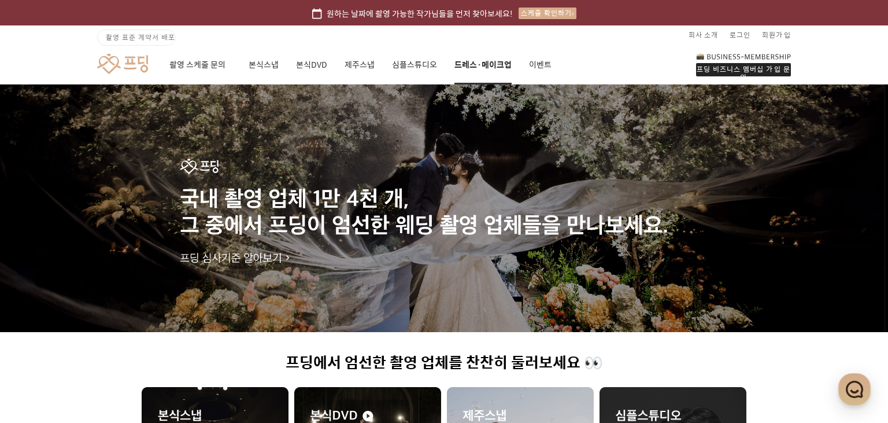
click at [500, 59] on link "드레스·메이크업" at bounding box center [483, 64] width 57 height 39
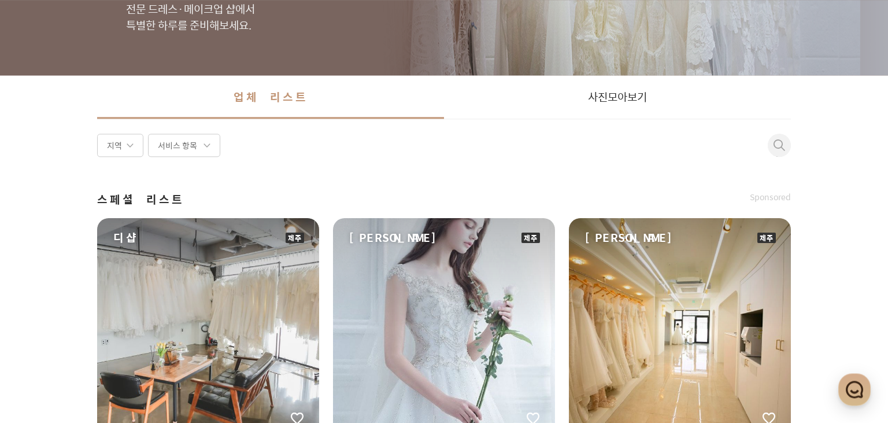
scroll to position [150, 0]
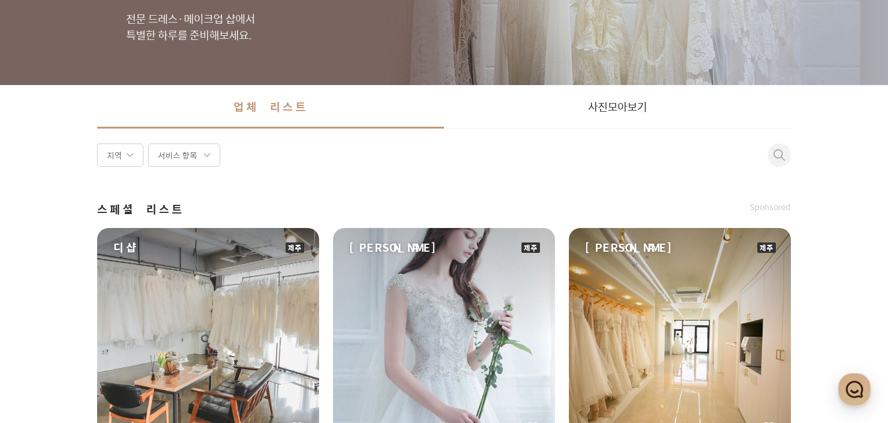
click at [123, 145] on div "지역" at bounding box center [120, 154] width 46 height 23
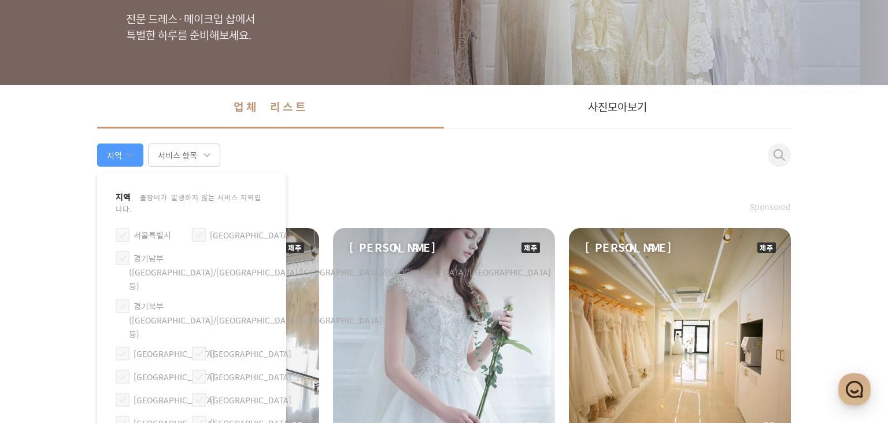
click at [152, 228] on label "서울특별시" at bounding box center [153, 234] width 38 height 13
click at [126, 228] on span at bounding box center [123, 235] width 14 height 14
click at [119, 230] on input "서울특별시" at bounding box center [118, 230] width 1 height 1
checkbox input "true"
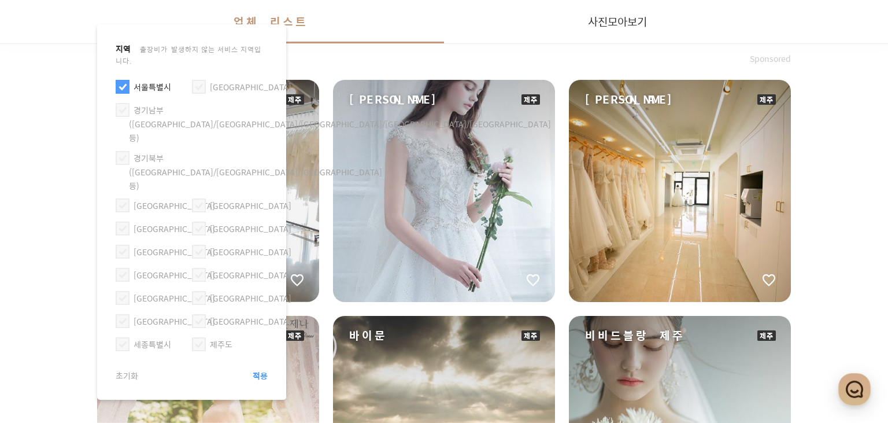
scroll to position [300, 0]
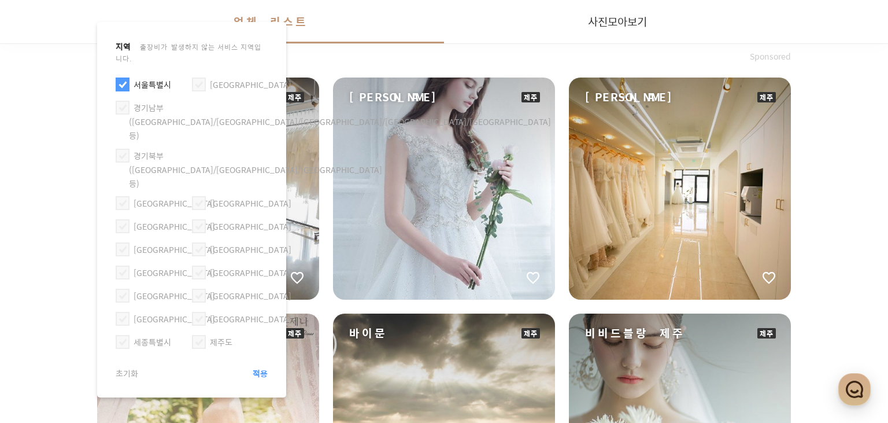
click at [261, 367] on span "적용" at bounding box center [260, 373] width 15 height 12
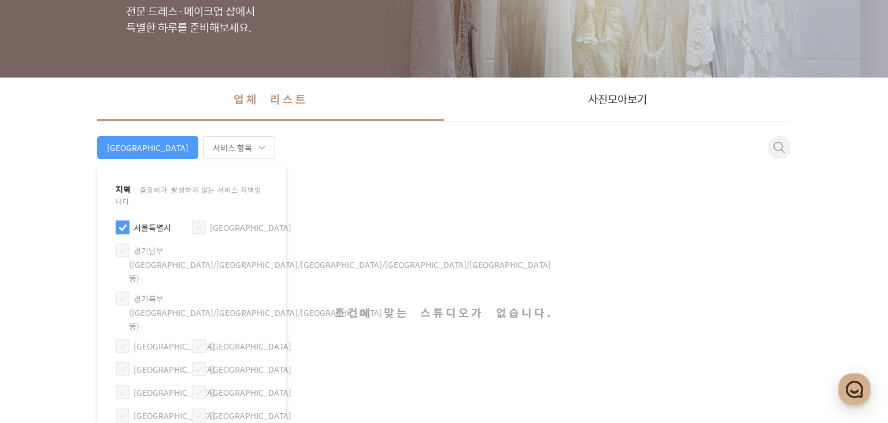
scroll to position [150, 0]
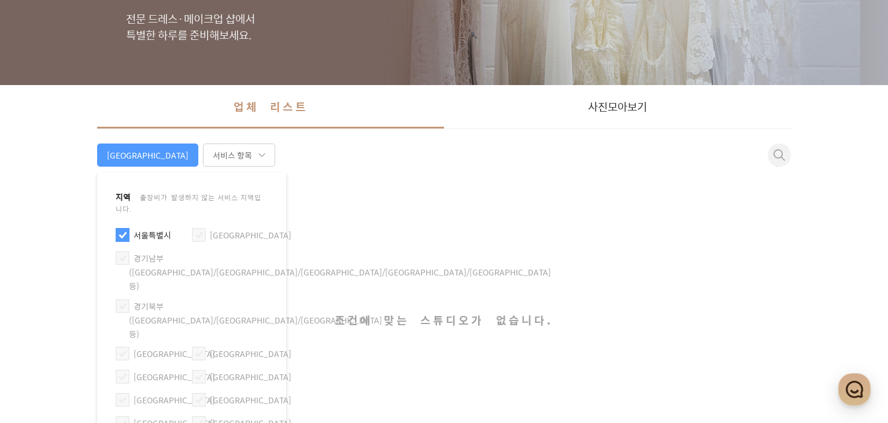
click at [105, 153] on div "서울" at bounding box center [147, 154] width 101 height 23
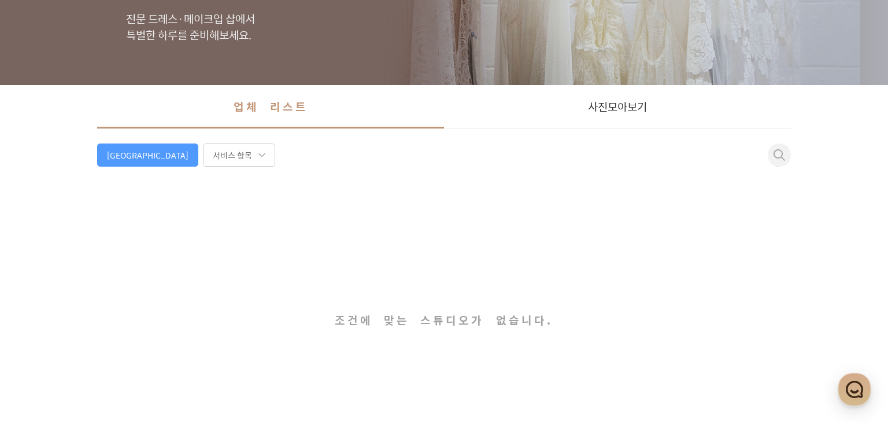
drag, startPoint x: 110, startPoint y: 156, endPoint x: 117, endPoint y: 163, distance: 10.6
click at [110, 156] on div "서울" at bounding box center [147, 154] width 101 height 23
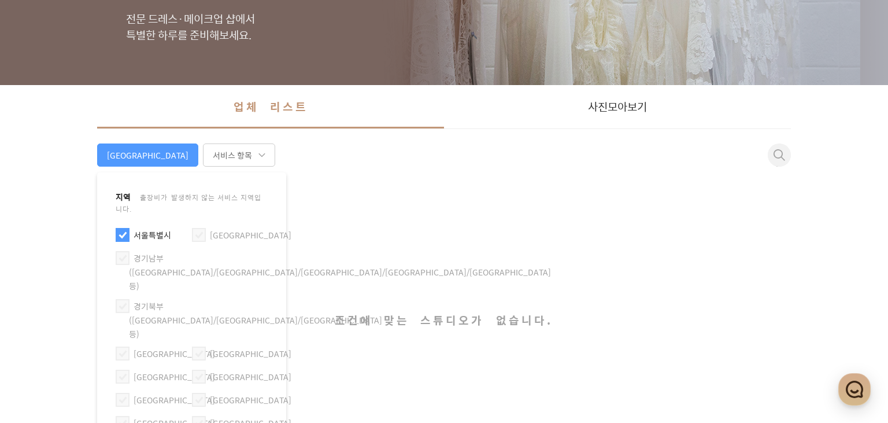
click at [117, 228] on span at bounding box center [123, 235] width 14 height 14
click at [118, 230] on input "서울특별시" at bounding box center [118, 230] width 1 height 1
checkbox input "false"
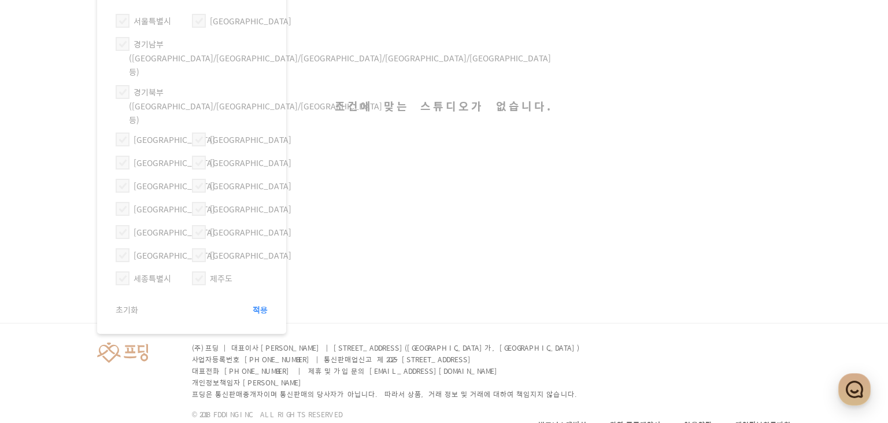
scroll to position [375, 0]
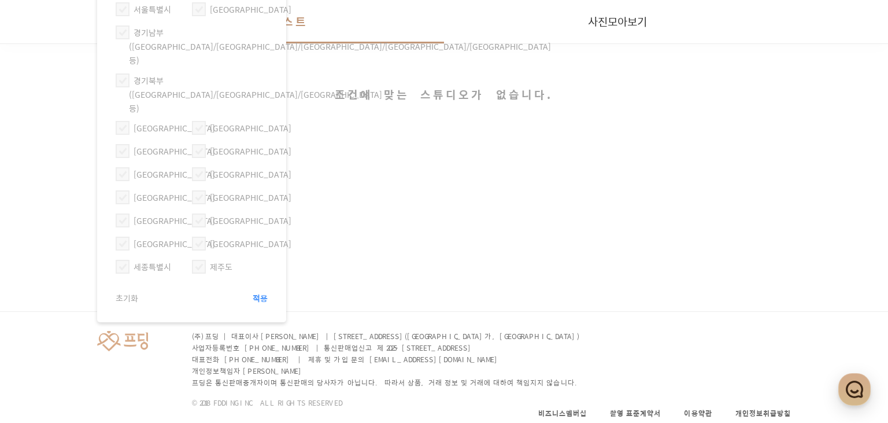
click at [264, 292] on span "적용" at bounding box center [260, 298] width 15 height 12
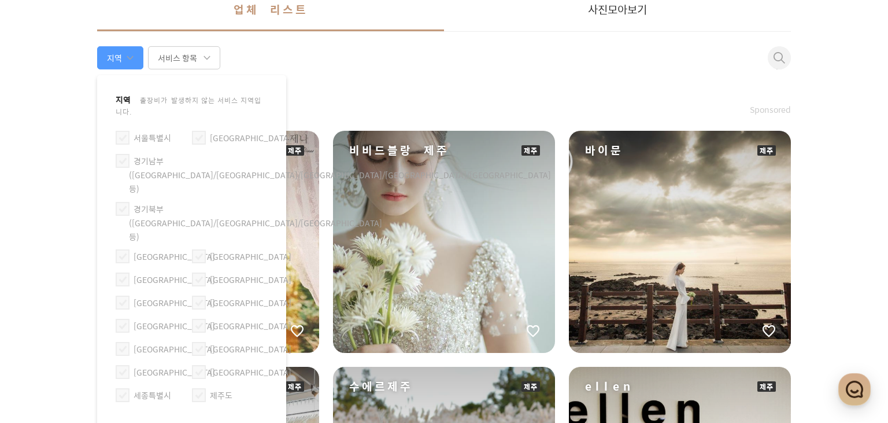
scroll to position [150, 0]
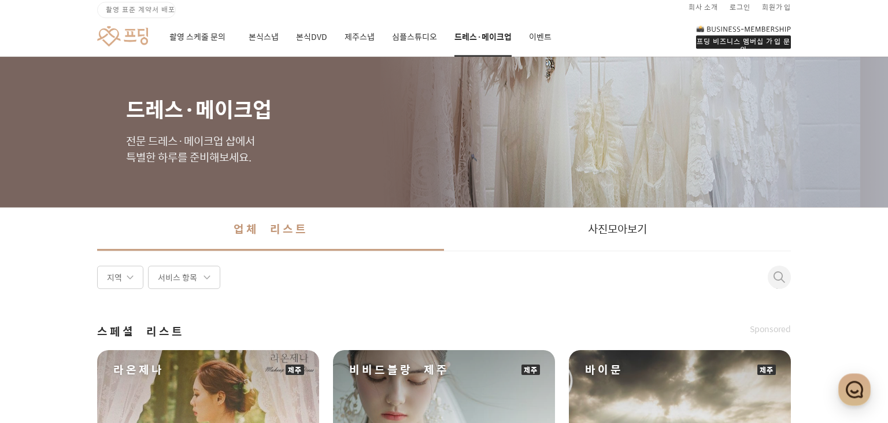
scroll to position [0, 0]
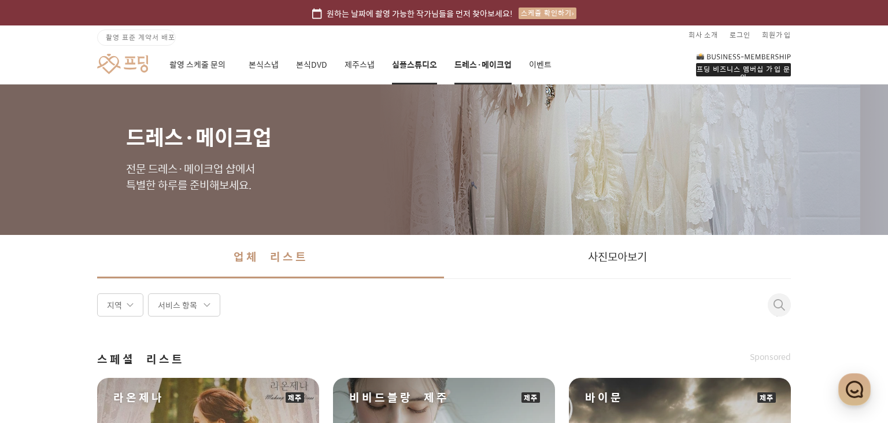
click at [401, 57] on link "심플스튜디오" at bounding box center [414, 64] width 45 height 39
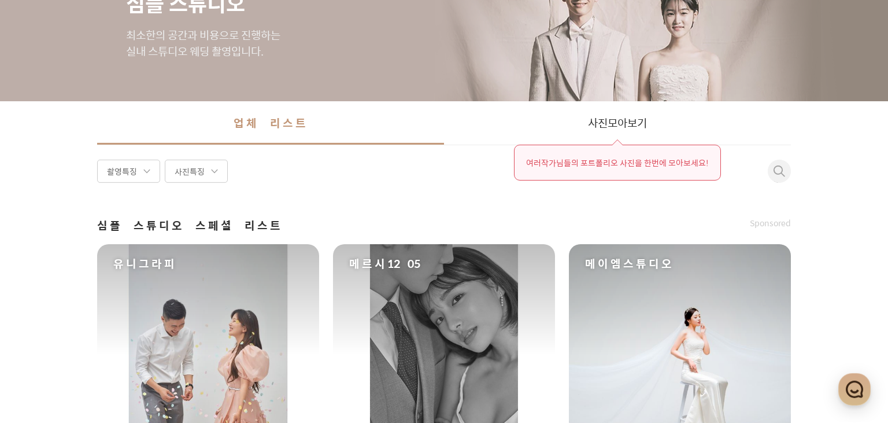
scroll to position [150, 0]
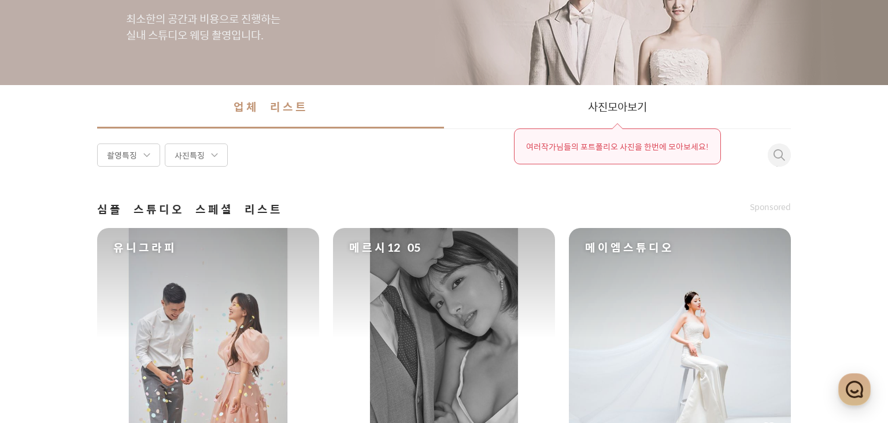
click at [129, 155] on div "촬영특징" at bounding box center [128, 154] width 63 height 23
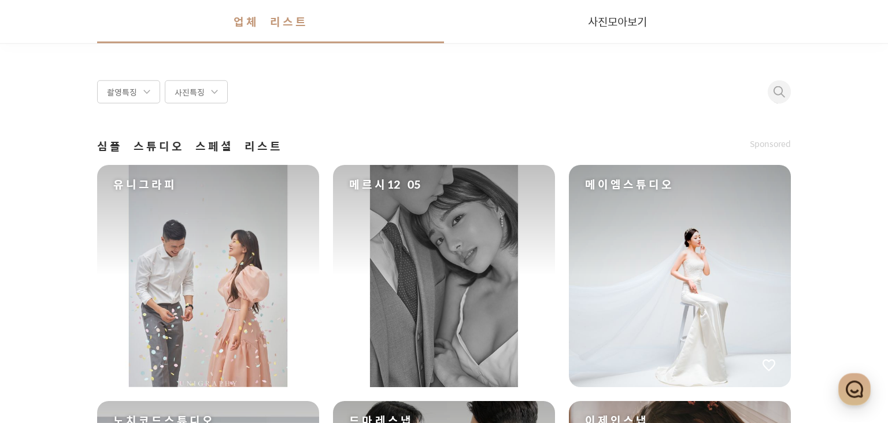
scroll to position [0, 0]
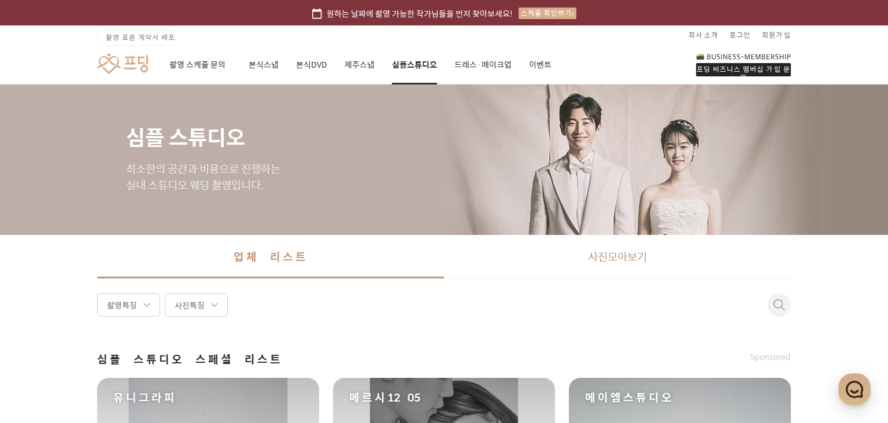
click at [552, 263] on link "사진 모아보기" at bounding box center [617, 256] width 347 height 43
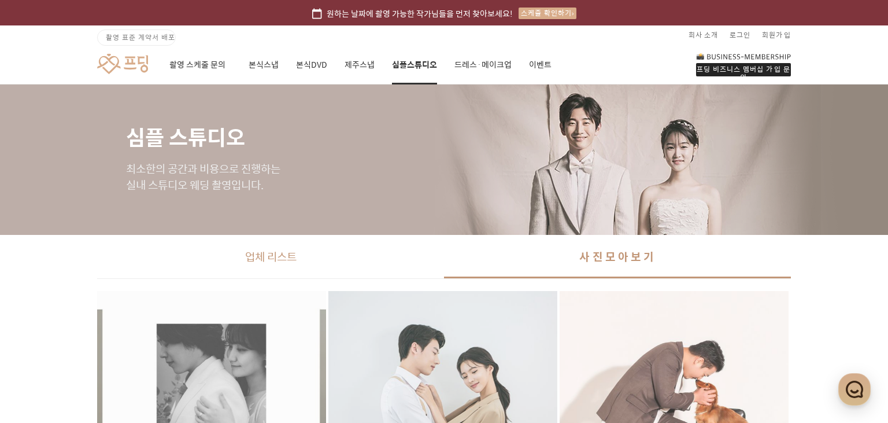
click at [279, 267] on link "업체 리스트" at bounding box center [270, 256] width 347 height 43
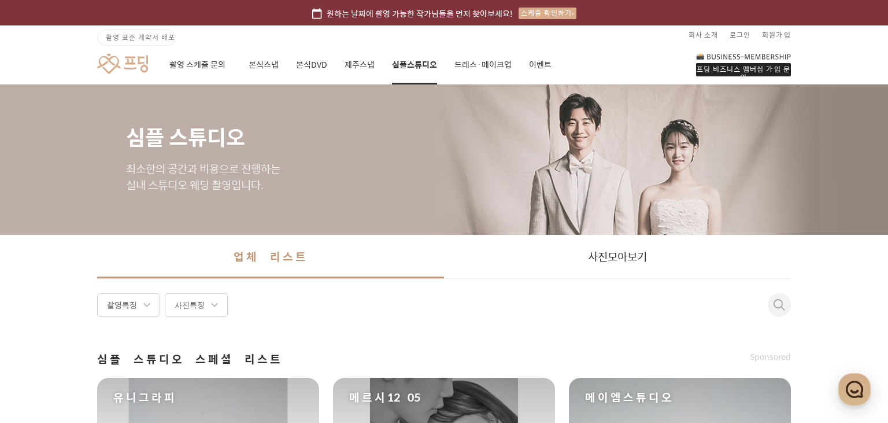
click at [169, 62] on div "프딩 비즈니스 멤버십 가입 문의 촬영 스케줄 문의 본식스냅 본식DVD 제주스냅 심플스튜디오 드레스·메이크업 이벤트" at bounding box center [444, 64] width 833 height 40
click at [191, 65] on link "촬영 스케줄 문의" at bounding box center [200, 64] width 62 height 39
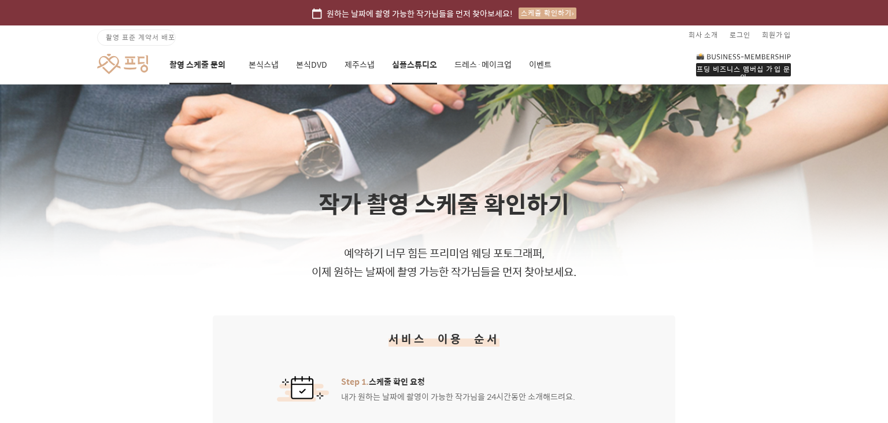
click at [415, 62] on link "심플스튜디오" at bounding box center [414, 64] width 45 height 39
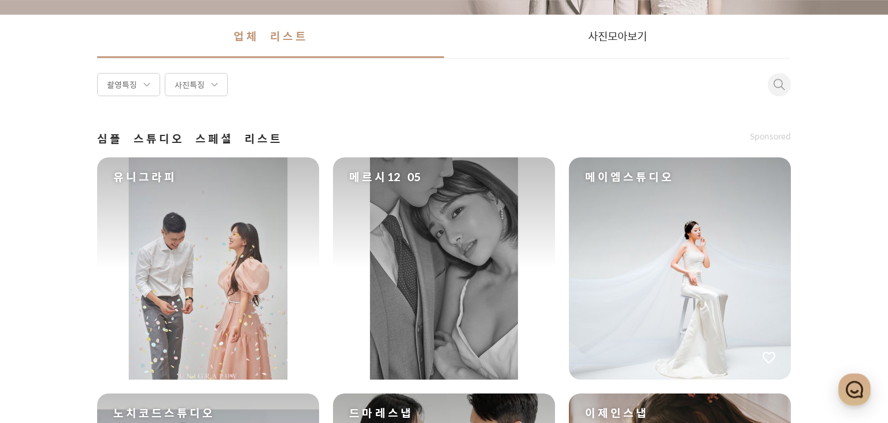
scroll to position [224, 0]
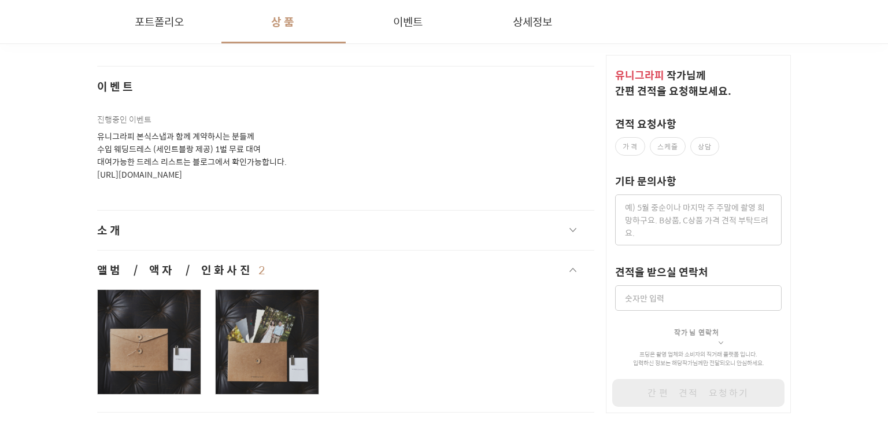
scroll to position [2624, 0]
